Goal: Task Accomplishment & Management: Manage account settings

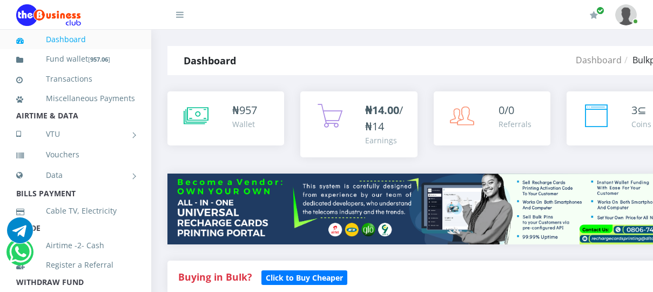
scroll to position [486, 0]
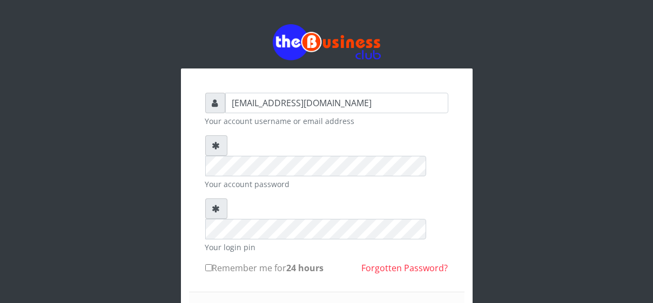
click at [206, 265] on input "Remember me for 24 hours" at bounding box center [208, 268] width 7 height 7
checkbox input "true"
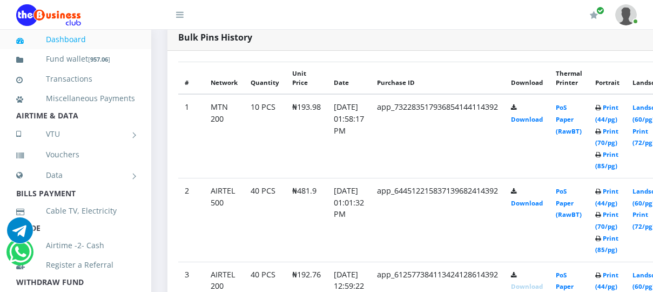
scroll to position [546, 0]
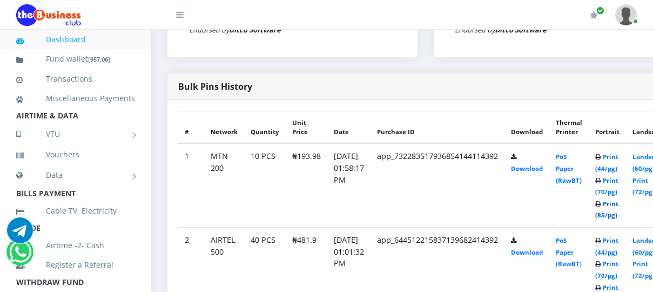
click at [616, 199] on link "Print (85/pg)" at bounding box center [606, 209] width 23 height 20
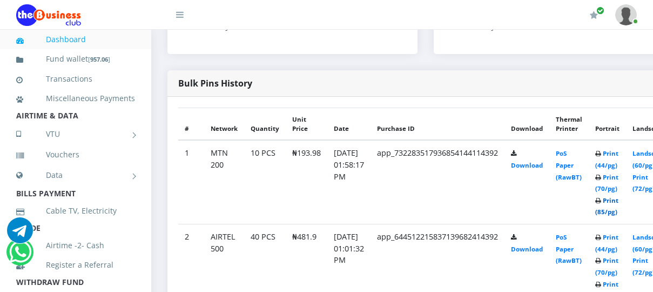
click at [618, 196] on link "Print (85/pg)" at bounding box center [606, 206] width 23 height 20
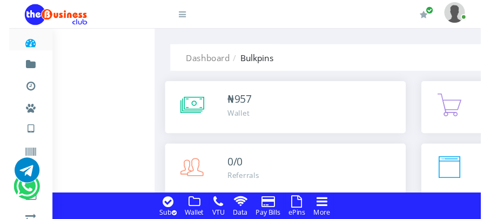
scroll to position [411, 0]
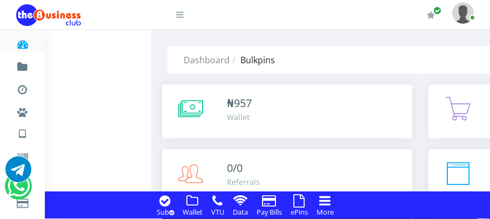
scroll to position [961, 184]
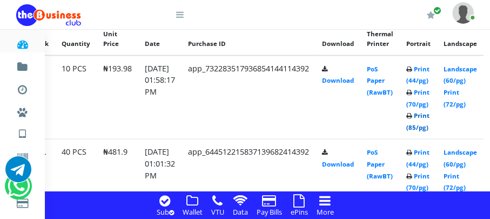
click at [429, 113] on link "Print (85/pg)" at bounding box center [417, 121] width 23 height 20
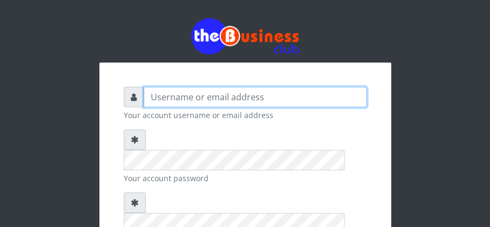
click at [154, 97] on input "text" at bounding box center [255, 97] width 223 height 21
type input "[EMAIL_ADDRESS][DOMAIN_NAME]"
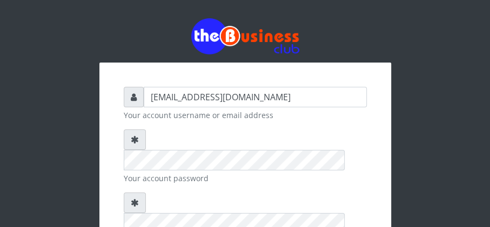
checkbox input "true"
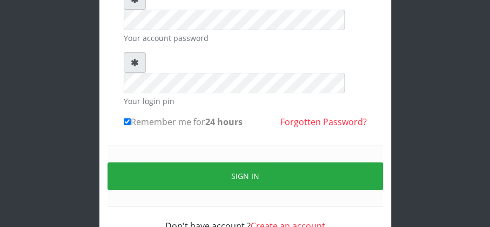
scroll to position [141, 0]
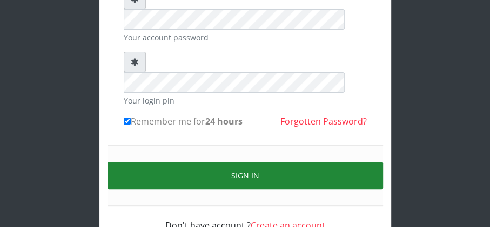
click at [225, 162] on button "Sign in" at bounding box center [244, 176] width 275 height 28
